Goal: Task Accomplishment & Management: Manage account settings

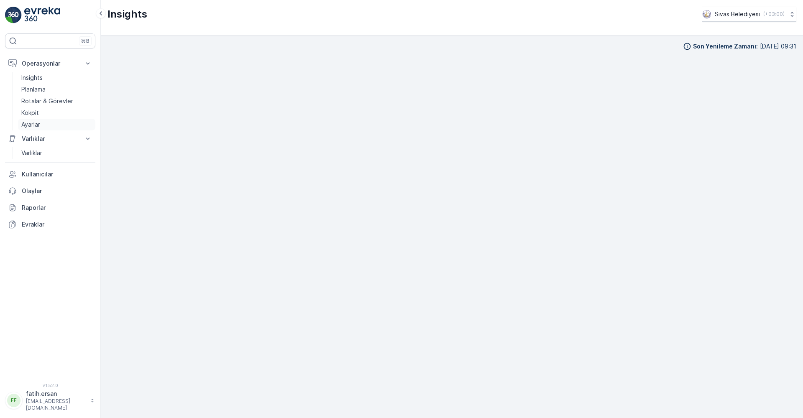
click at [33, 127] on p "Ayarlar" at bounding box center [30, 124] width 19 height 8
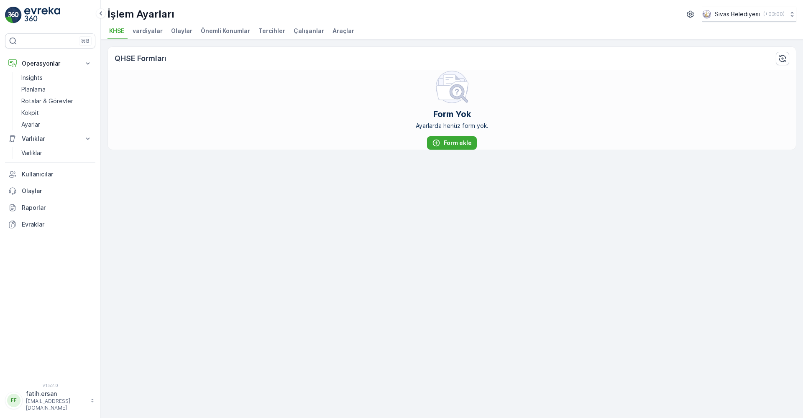
click at [309, 33] on span "Çalışanlar" at bounding box center [308, 31] width 31 height 8
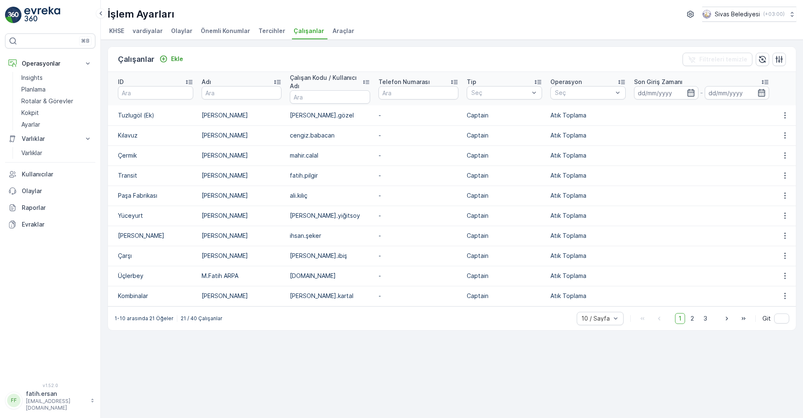
click at [205, 351] on div "Çalışanlar Ekle Filtreleri temizle ID Adı Çalışan Kodu / Kullanıcı Adı Telefon …" at bounding box center [452, 229] width 702 height 378
click at [33, 102] on p "Rotalar & Görevler" at bounding box center [47, 101] width 52 height 8
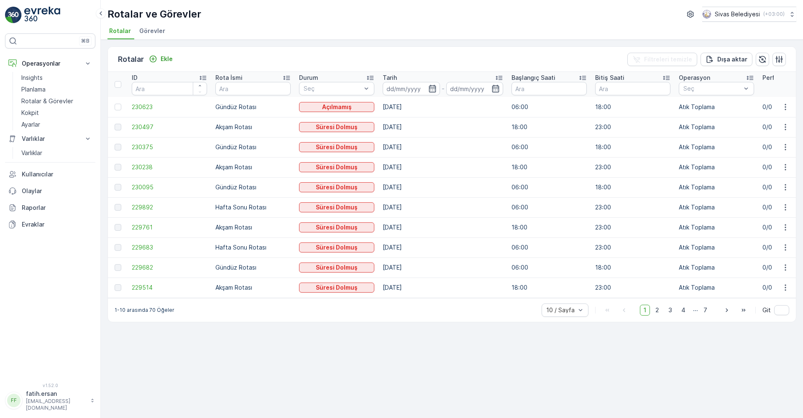
click at [147, 29] on span "Görevler" at bounding box center [152, 31] width 26 height 8
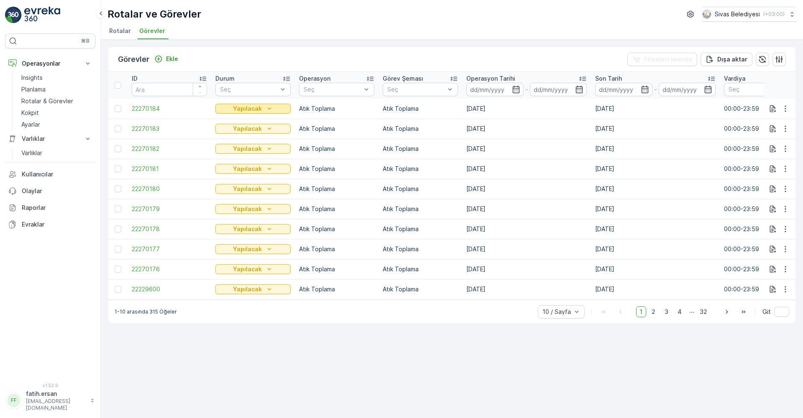
click at [235, 109] on p "Yapılacak" at bounding box center [247, 109] width 29 height 8
click at [155, 108] on span "22270184" at bounding box center [169, 109] width 75 height 8
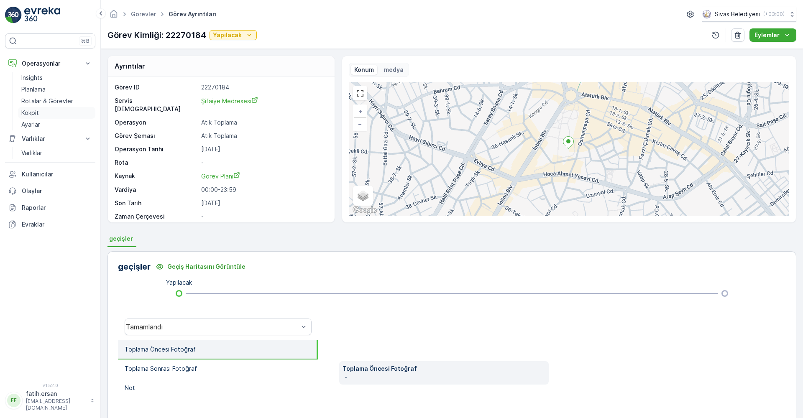
click at [37, 114] on p "Kokpit" at bounding box center [30, 113] width 18 height 8
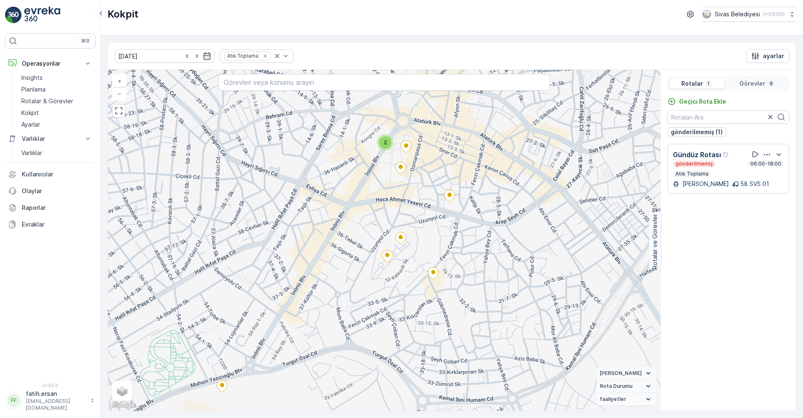
drag, startPoint x: 407, startPoint y: 255, endPoint x: 410, endPoint y: 261, distance: 7.3
click at [408, 260] on div "2 + − Uydu Yol haritası Arazi Karışık Leaflet Klavye kısayolları Harita Veriler…" at bounding box center [384, 240] width 552 height 341
click at [402, 240] on icon at bounding box center [400, 239] width 10 height 12
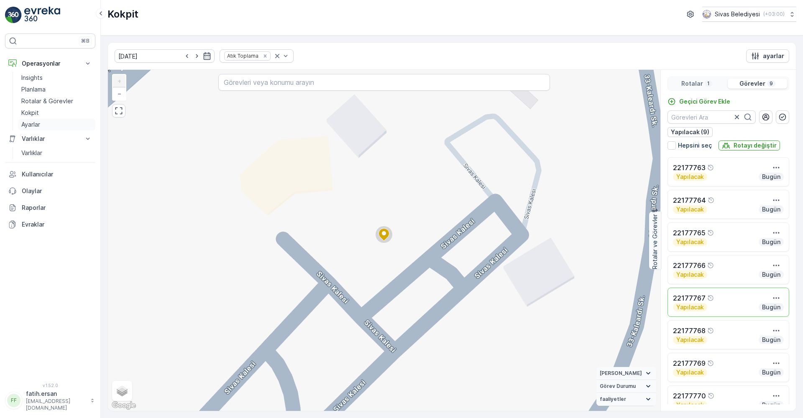
click at [31, 124] on p "Ayarlar" at bounding box center [30, 124] width 19 height 8
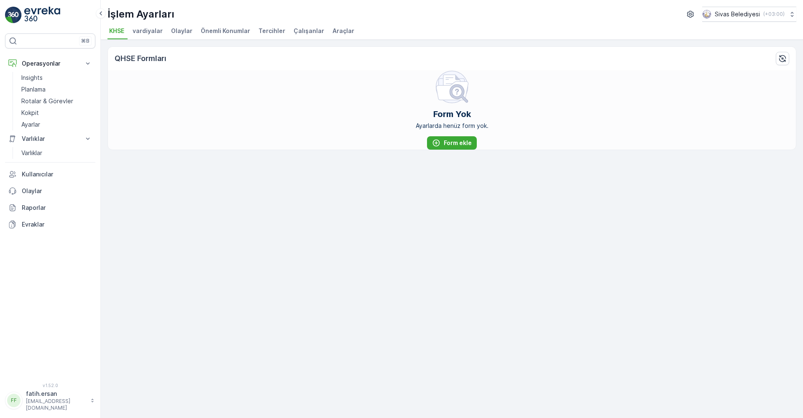
click at [314, 32] on span "Çalışanlar" at bounding box center [308, 31] width 31 height 8
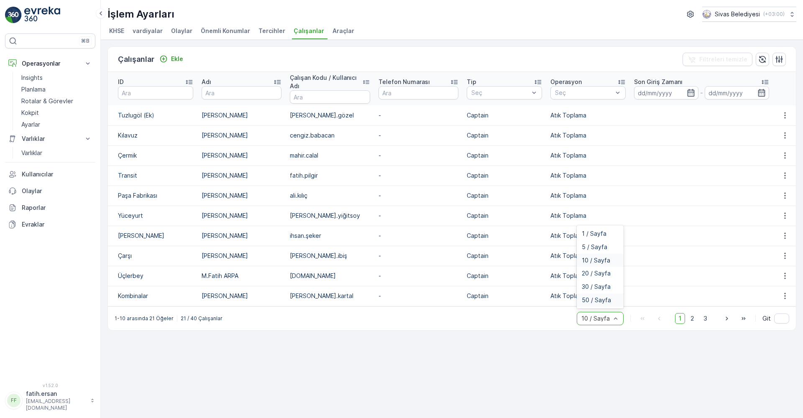
click at [603, 298] on span "50 / Sayfa" at bounding box center [595, 300] width 29 height 7
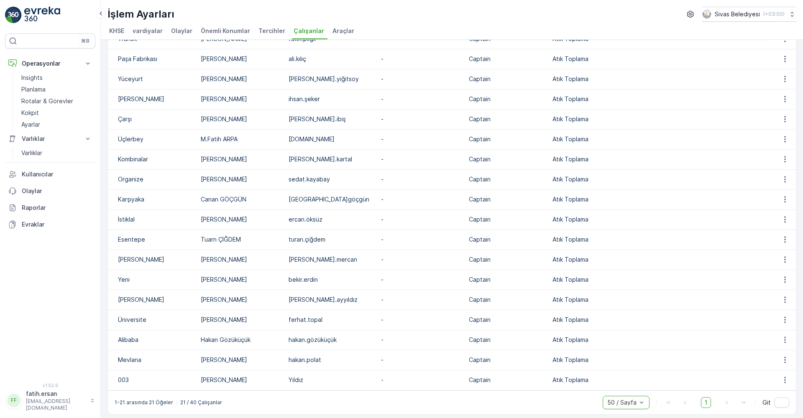
scroll to position [140, 0]
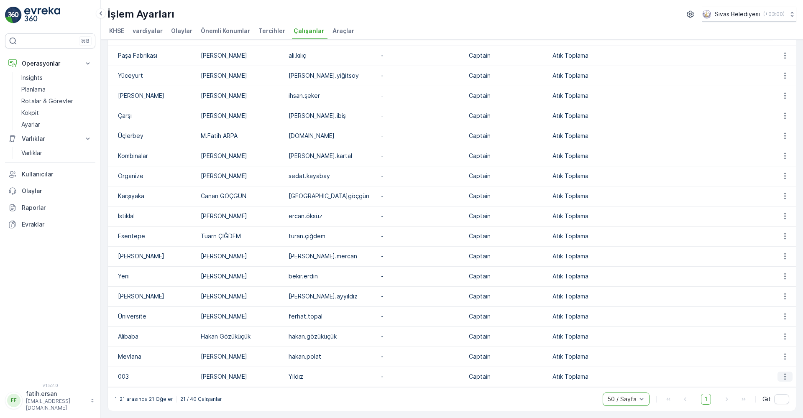
click at [780, 378] on icon "button" at bounding box center [784, 376] width 8 height 8
click at [780, 399] on span "silmek" at bounding box center [783, 401] width 17 height 8
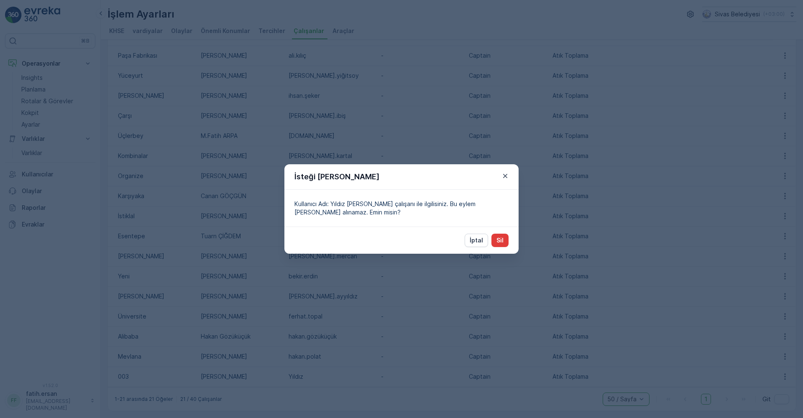
click at [501, 242] on p "Sil" at bounding box center [499, 240] width 7 height 8
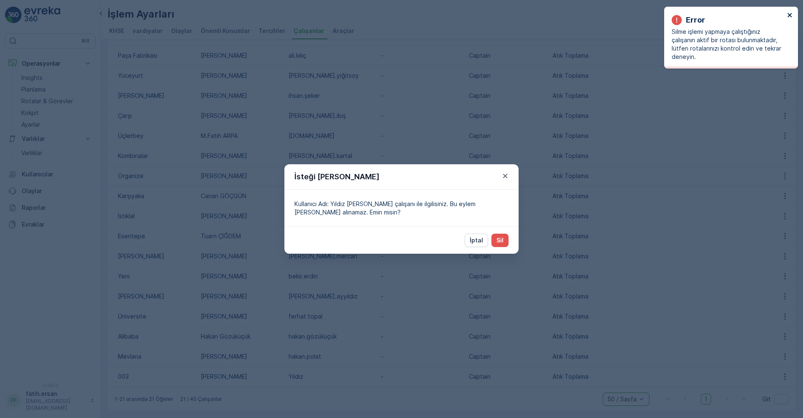
click at [790, 16] on icon "close" at bounding box center [789, 15] width 4 height 4
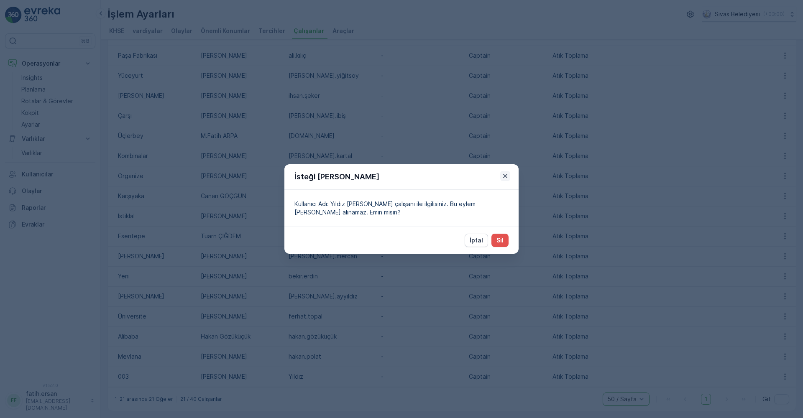
click at [505, 174] on icon "button" at bounding box center [505, 176] width 8 height 8
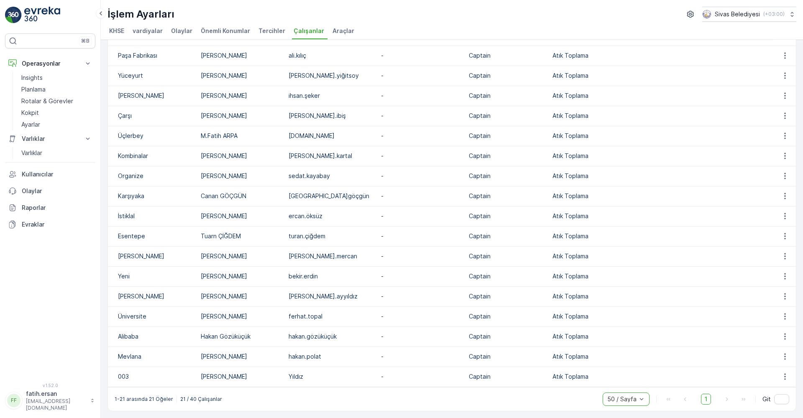
scroll to position [0, 0]
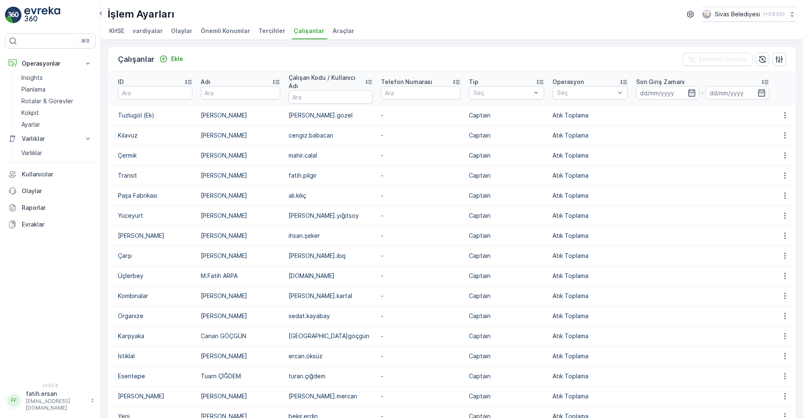
click at [176, 29] on span "Olaylar" at bounding box center [181, 31] width 21 height 8
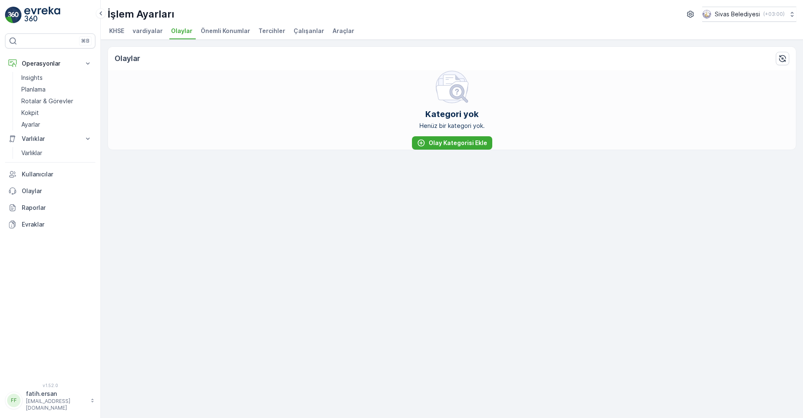
click at [153, 33] on span "vardiyalar" at bounding box center [148, 31] width 30 height 8
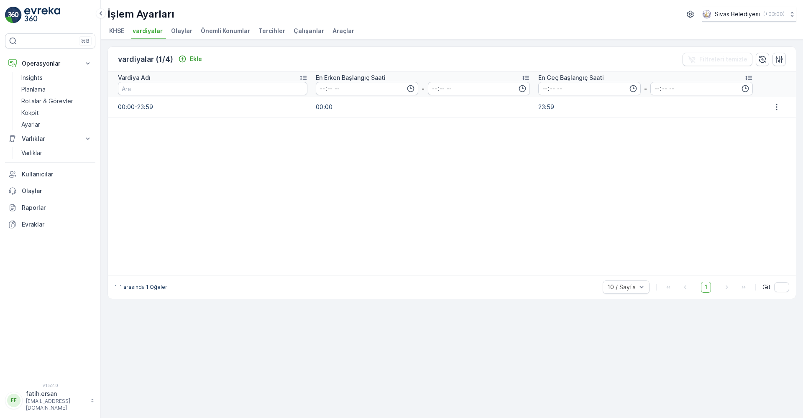
click at [117, 33] on span "KHSE" at bounding box center [116, 31] width 15 height 8
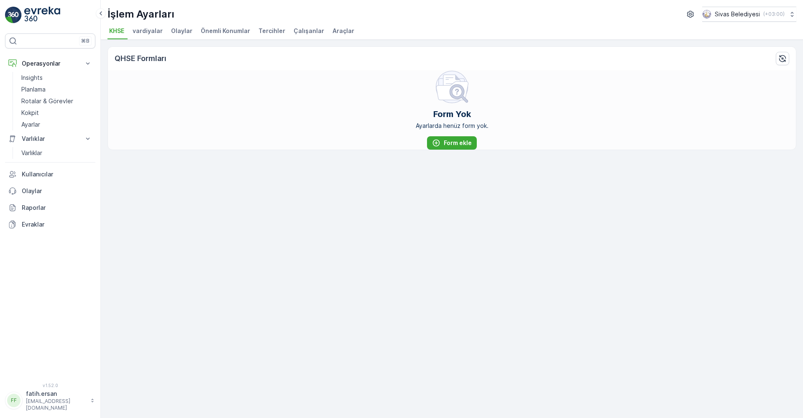
click at [153, 32] on span "vardiyalar" at bounding box center [148, 31] width 30 height 8
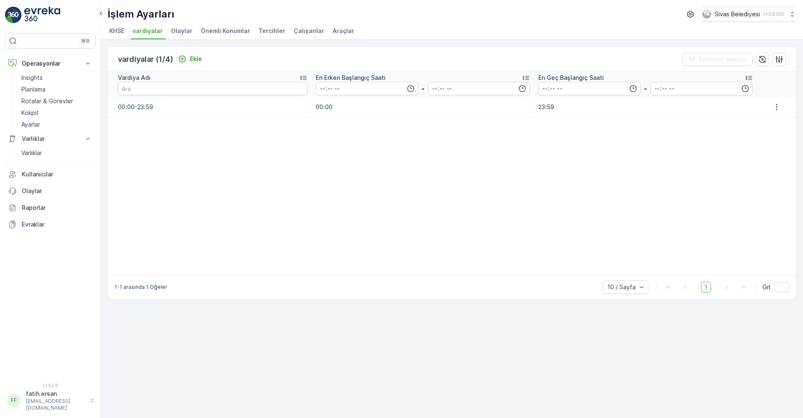
click at [257, 112] on td "00:00-23:59" at bounding box center [210, 107] width 204 height 20
click at [775, 108] on icon "button" at bounding box center [776, 107] width 8 height 8
click at [778, 136] on span "silmek" at bounding box center [781, 135] width 17 height 8
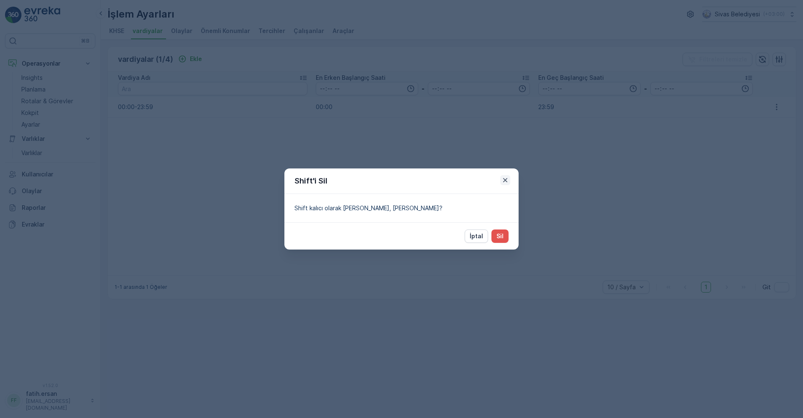
click at [506, 181] on icon "button" at bounding box center [505, 180] width 8 height 8
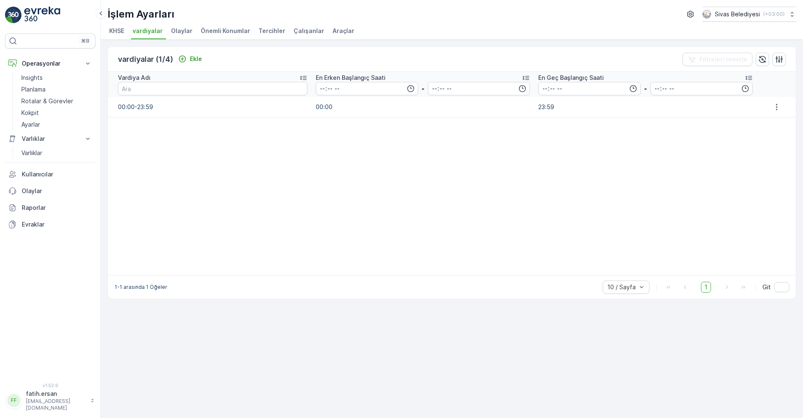
click at [309, 32] on span "Çalışanlar" at bounding box center [308, 31] width 31 height 8
